Goal: Communication & Community: Connect with others

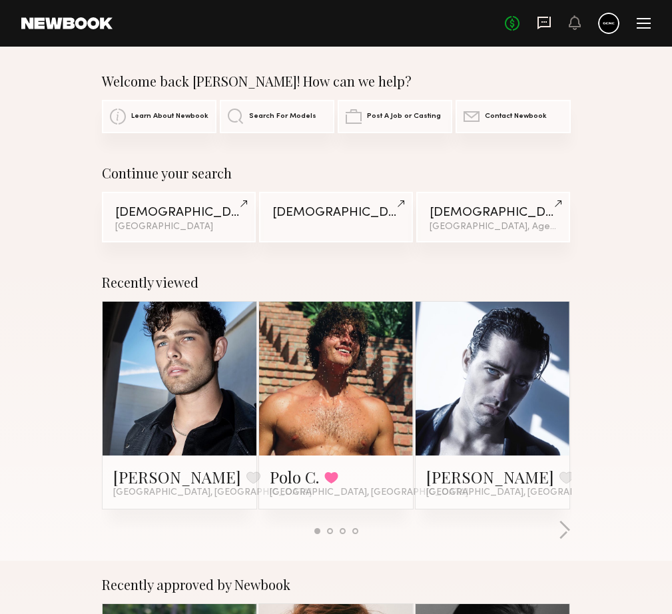
click at [551, 18] on icon at bounding box center [543, 23] width 13 height 13
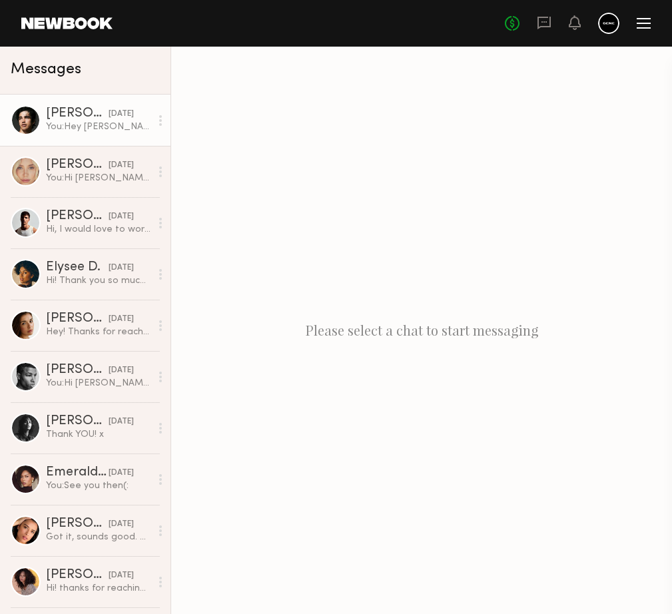
click at [109, 134] on link "[PERSON_NAME] [DATE] You: Hey [PERSON_NAME]! We would love to do a three hour s…" at bounding box center [85, 120] width 170 height 51
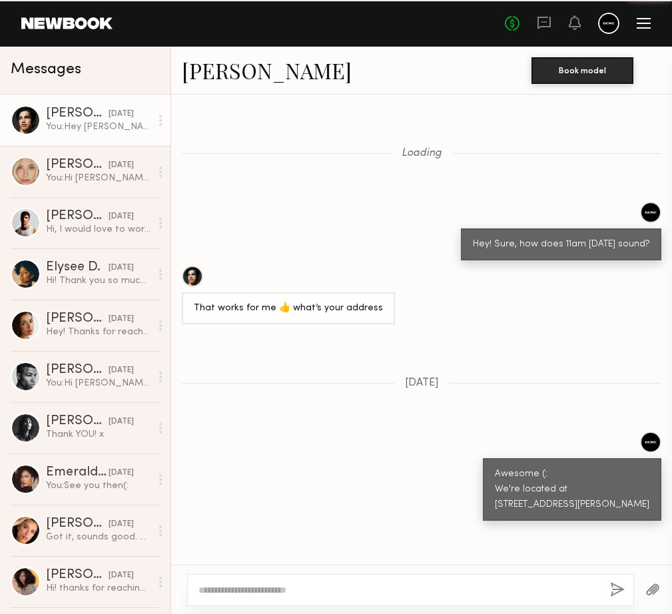
scroll to position [678, 0]
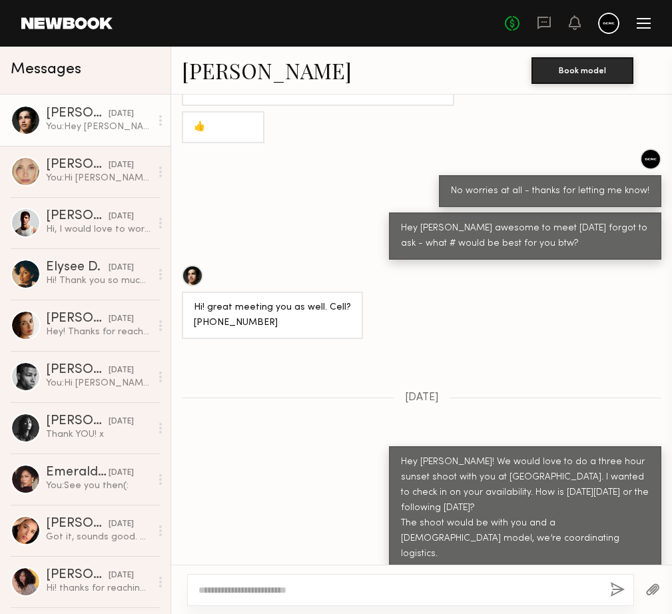
click at [201, 71] on link "Jessey S." at bounding box center [267, 70] width 170 height 29
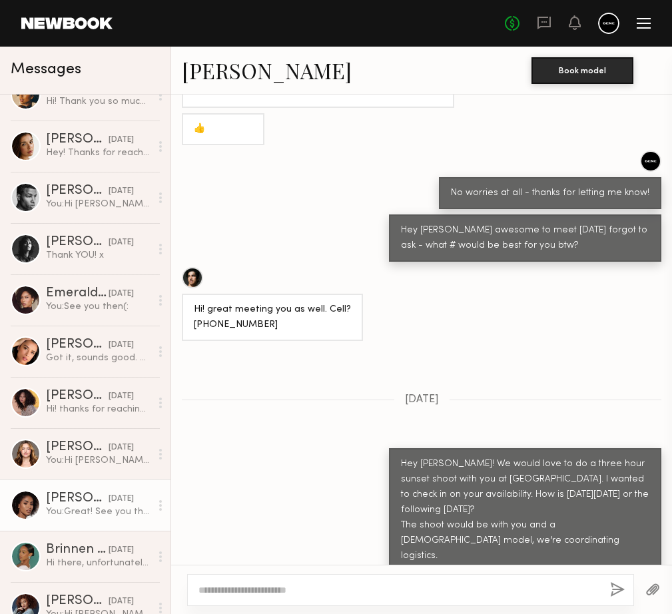
scroll to position [190, 0]
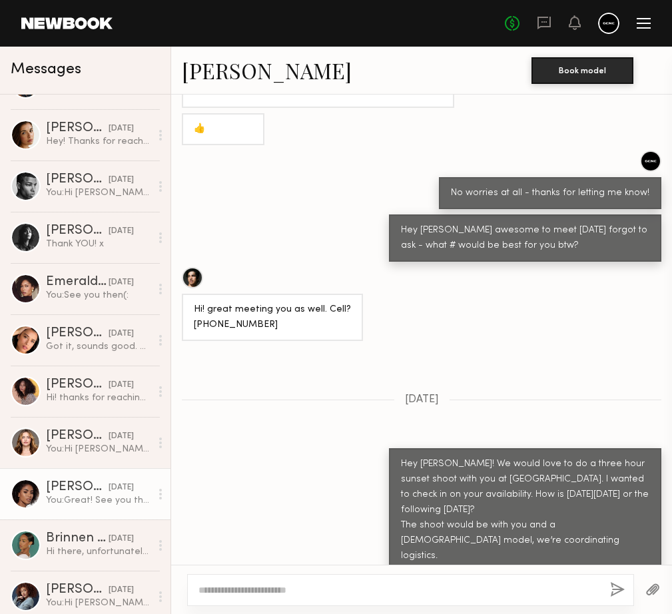
click at [75, 495] on div "You: Great! See you then(:" at bounding box center [98, 500] width 105 height 13
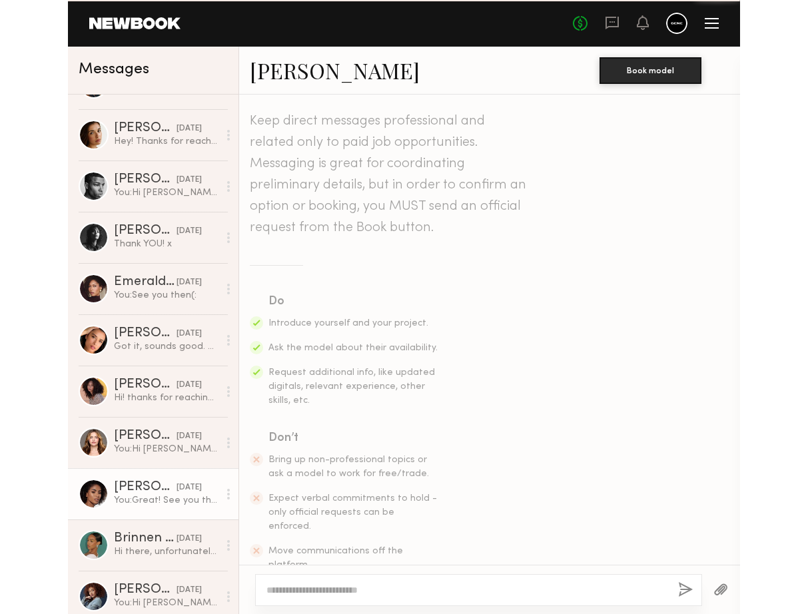
scroll to position [795, 0]
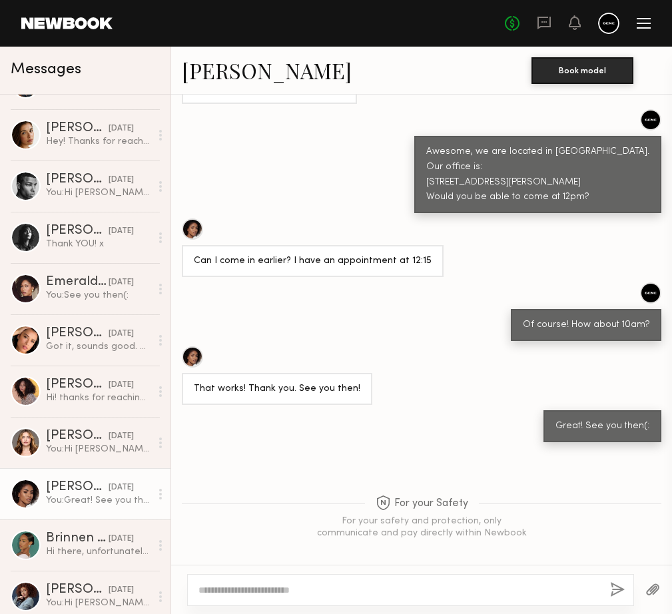
click at [228, 75] on link "Melissa B." at bounding box center [267, 70] width 170 height 29
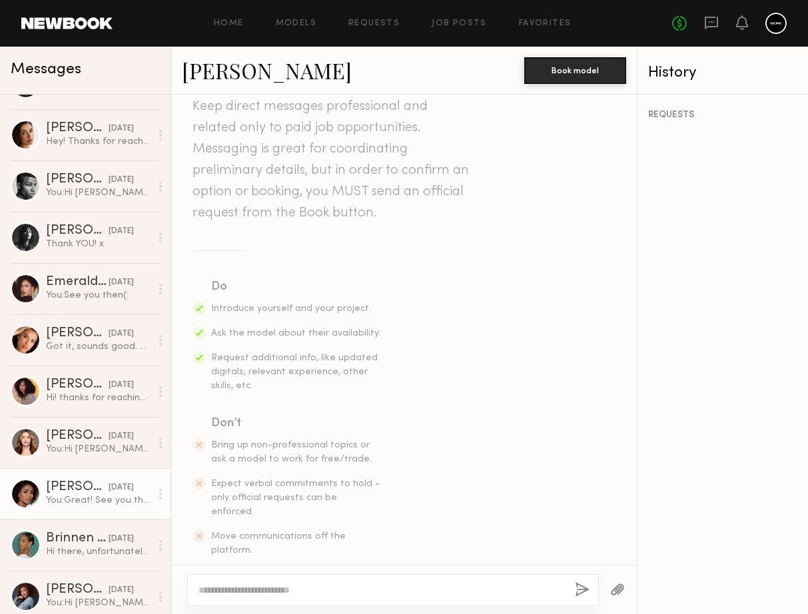
scroll to position [0, 0]
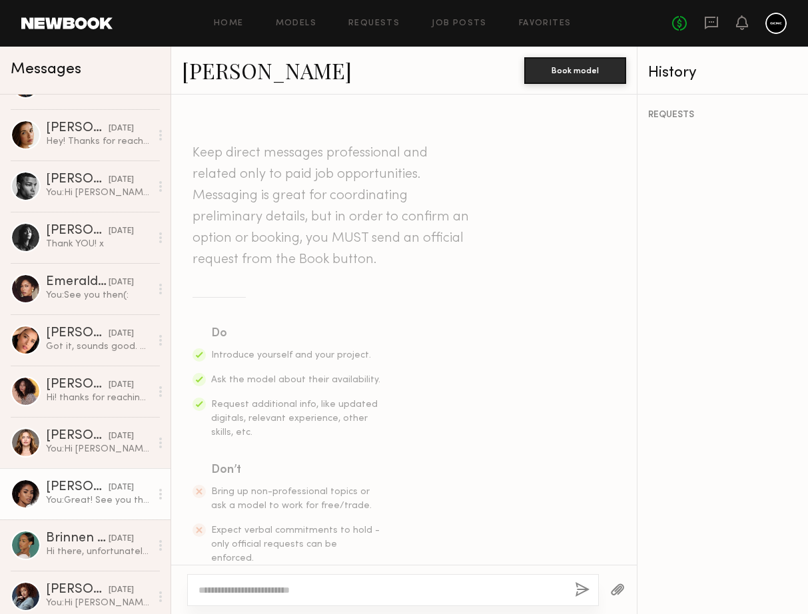
click at [238, 79] on link "Melissa B." at bounding box center [267, 70] width 170 height 29
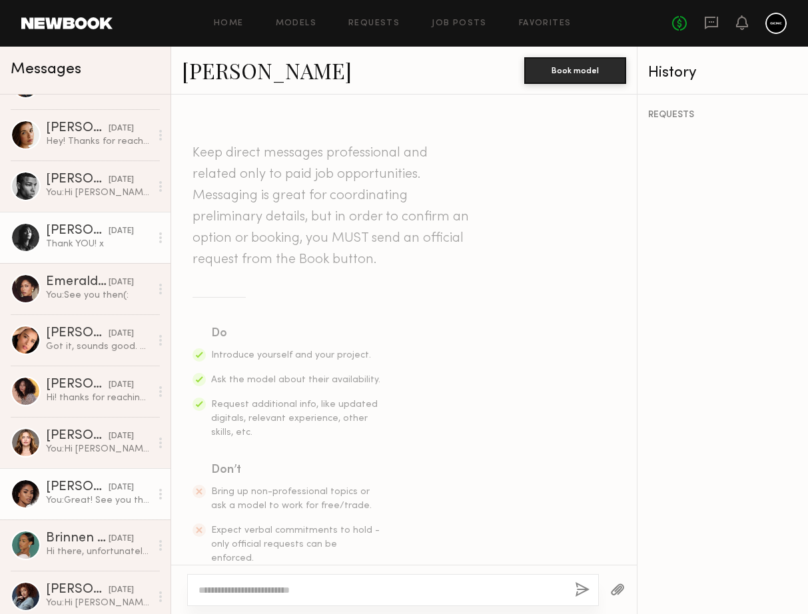
click at [89, 250] on link "Jesi L. 08/01/2025 Thank YOU! x" at bounding box center [85, 237] width 170 height 51
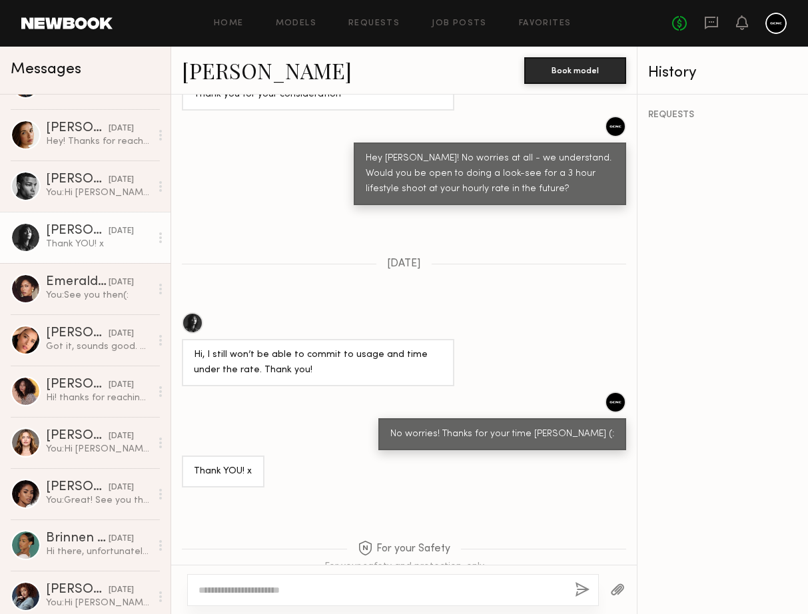
scroll to position [1238, 0]
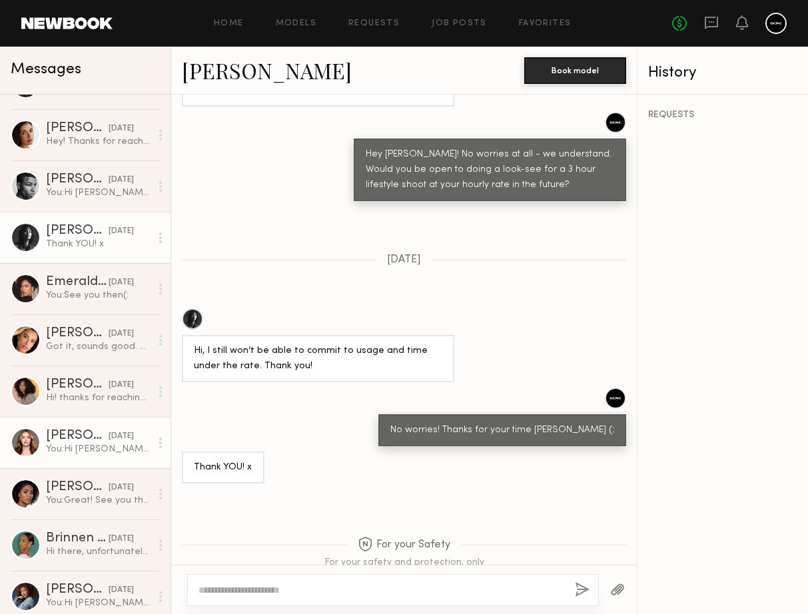
click at [109, 434] on div "07/31/2025" at bounding box center [121, 436] width 25 height 13
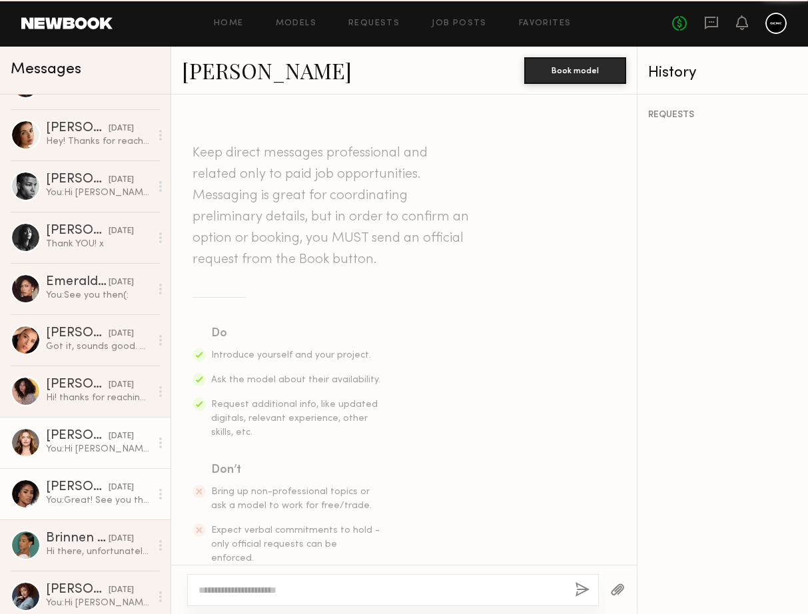
scroll to position [796, 0]
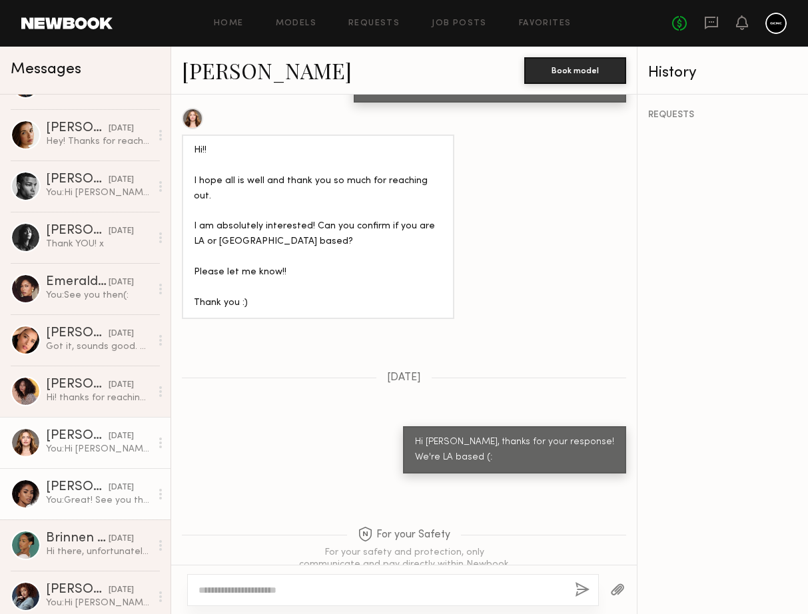
click at [111, 485] on div "07/30/2025" at bounding box center [121, 487] width 25 height 13
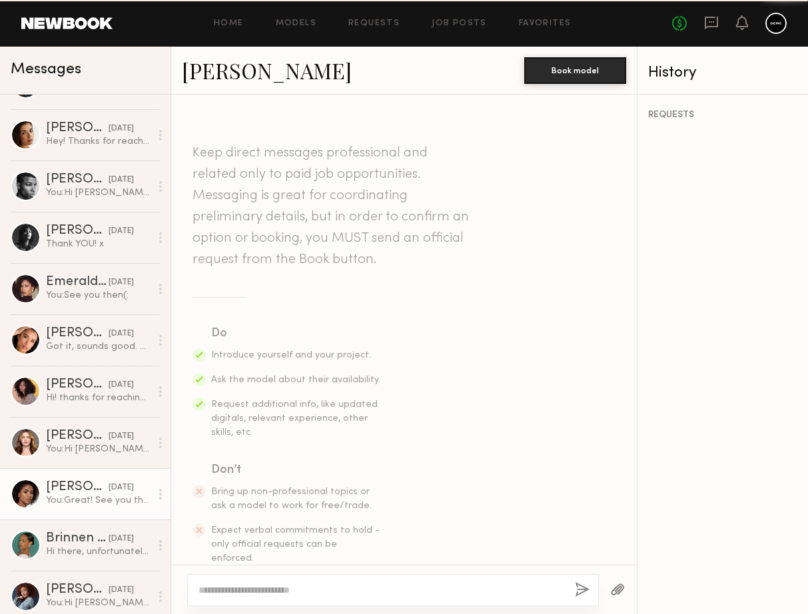
scroll to position [859, 0]
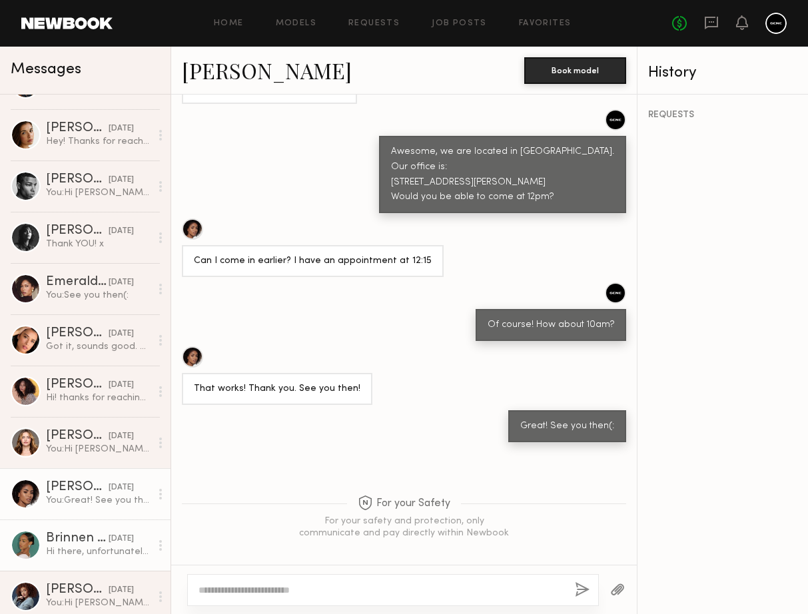
click at [109, 533] on div "06/28/2025" at bounding box center [121, 539] width 25 height 13
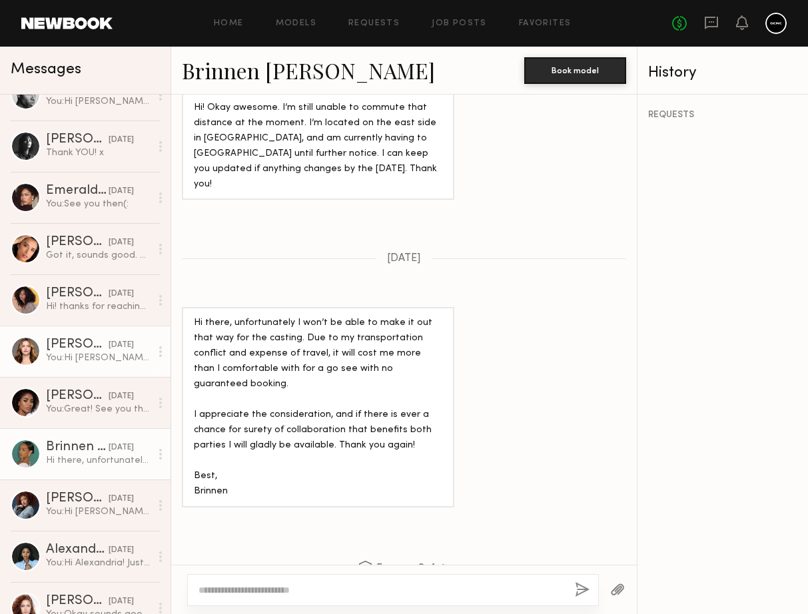
scroll to position [387, 0]
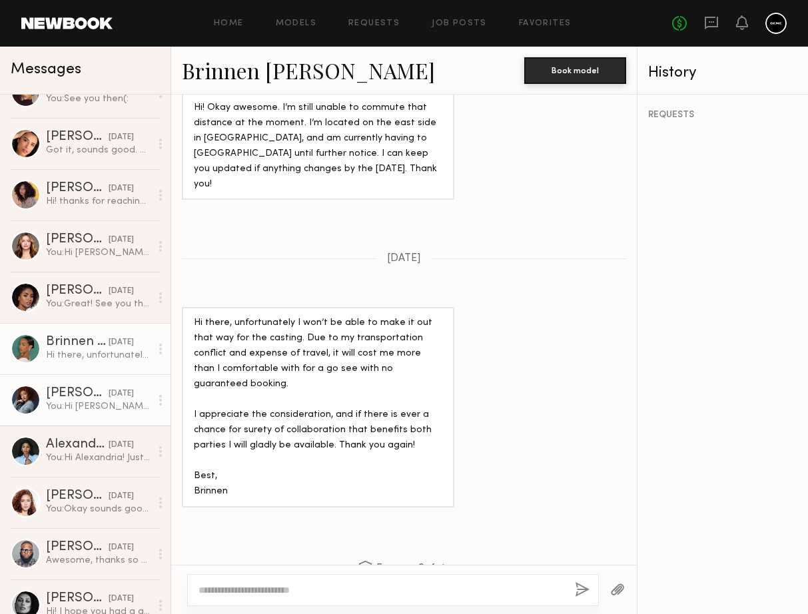
click at [105, 402] on div "You: Hi Janelle, no worries at all! 100% understandable! Thank you for your tim…" at bounding box center [98, 406] width 105 height 13
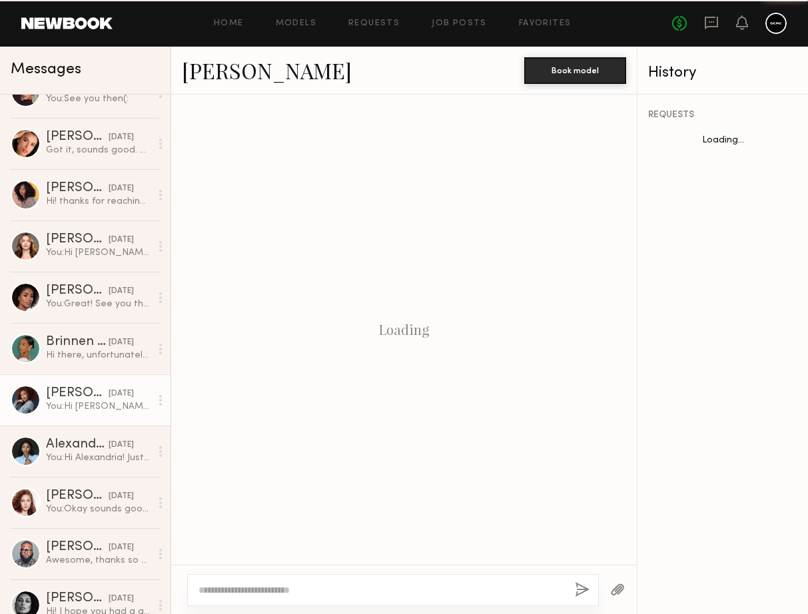
scroll to position [1333, 0]
